Goal: Check status: Check status

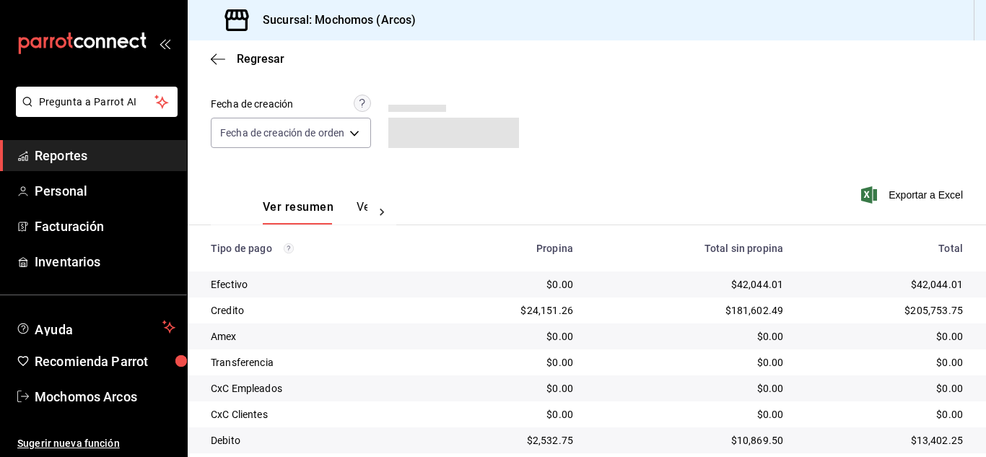
scroll to position [181, 0]
